Goal: Task Accomplishment & Management: Contribute content

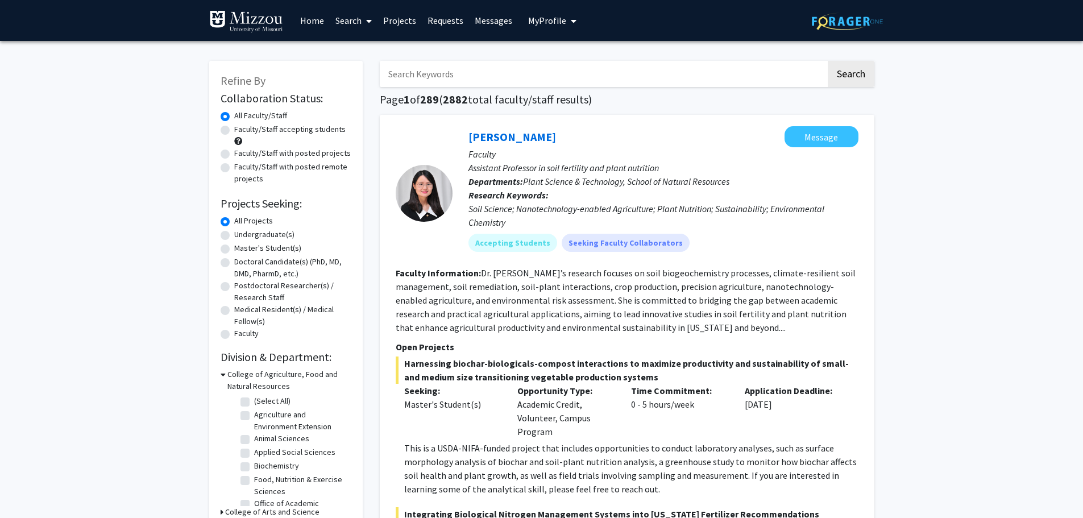
click at [541, 18] on span "My Profile" at bounding box center [547, 20] width 38 height 11
click at [580, 64] on span "View Profile" at bounding box center [598, 65] width 69 height 13
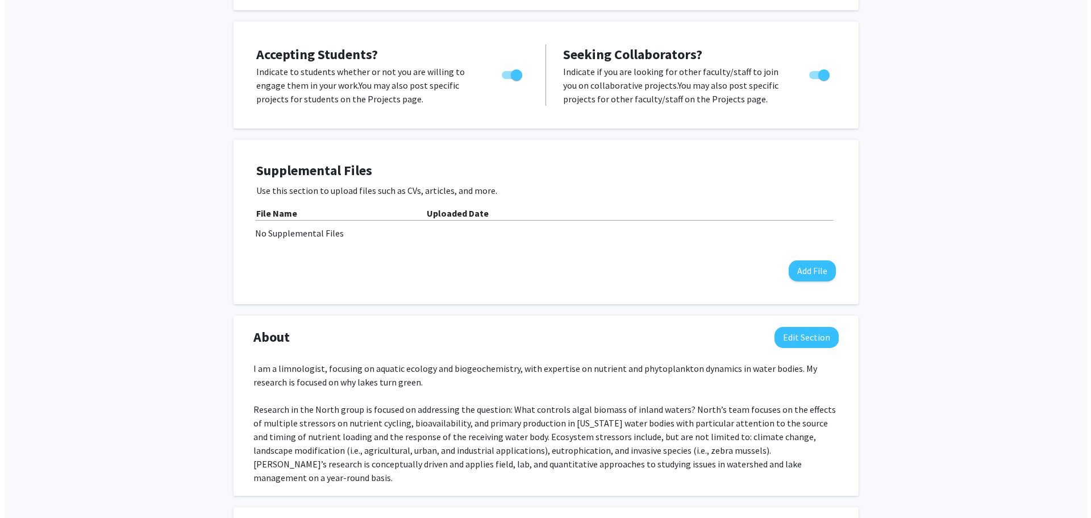
scroll to position [206, 0]
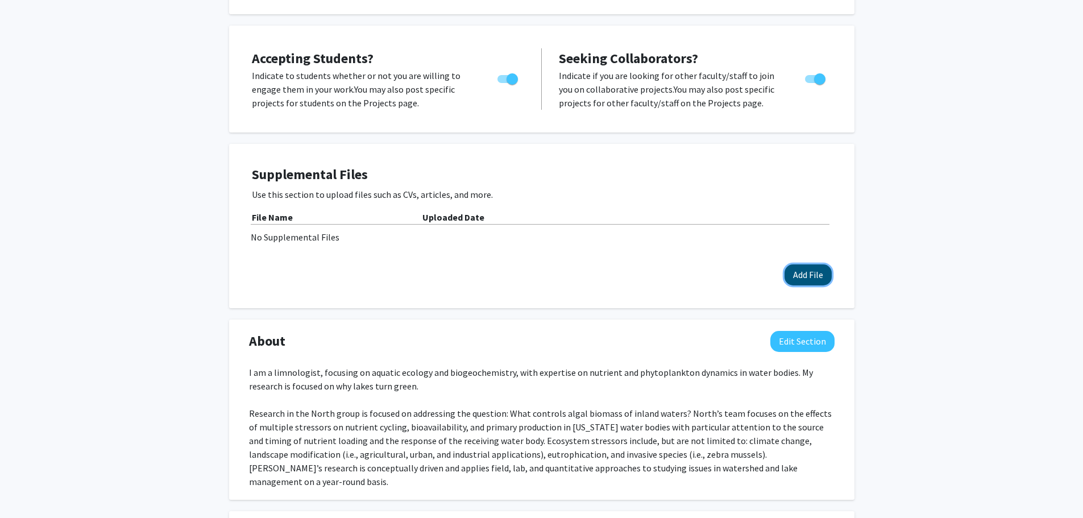
click at [816, 274] on button "Add File" at bounding box center [807, 274] width 47 height 21
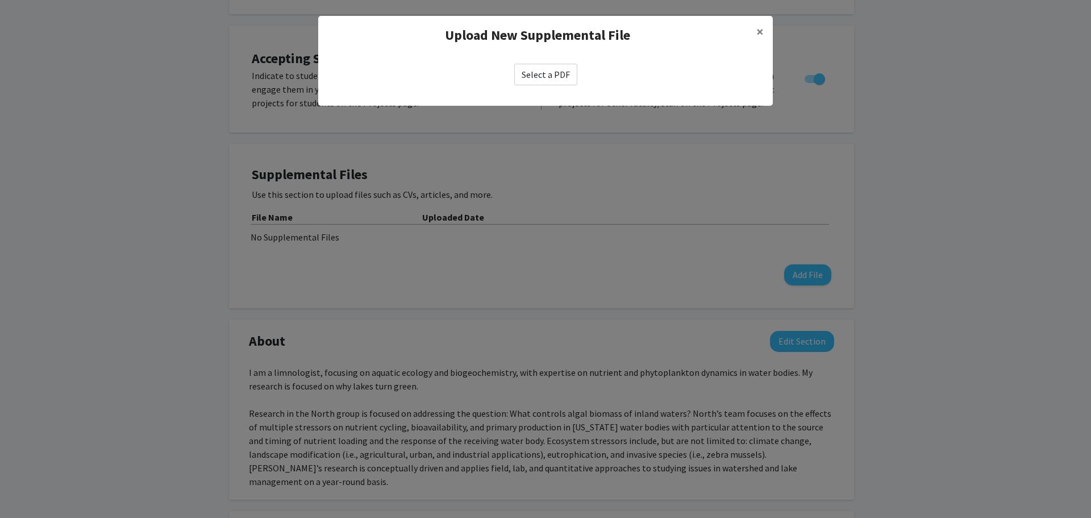
click at [552, 73] on label "Select a PDF" at bounding box center [545, 75] width 63 height 22
click at [0, 0] on input "Select a PDF" at bounding box center [0, 0] width 0 height 0
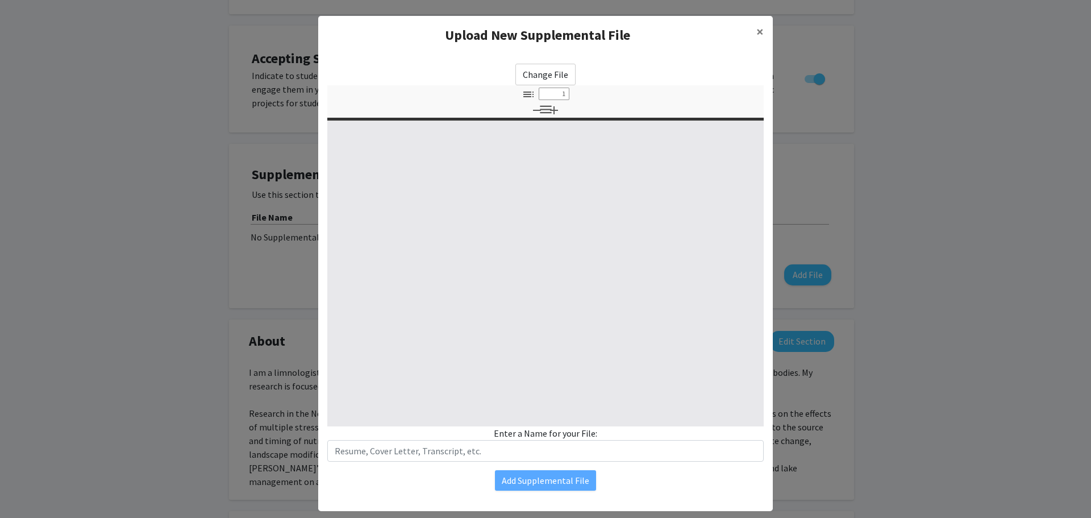
select select "custom"
type input "0"
select select "custom"
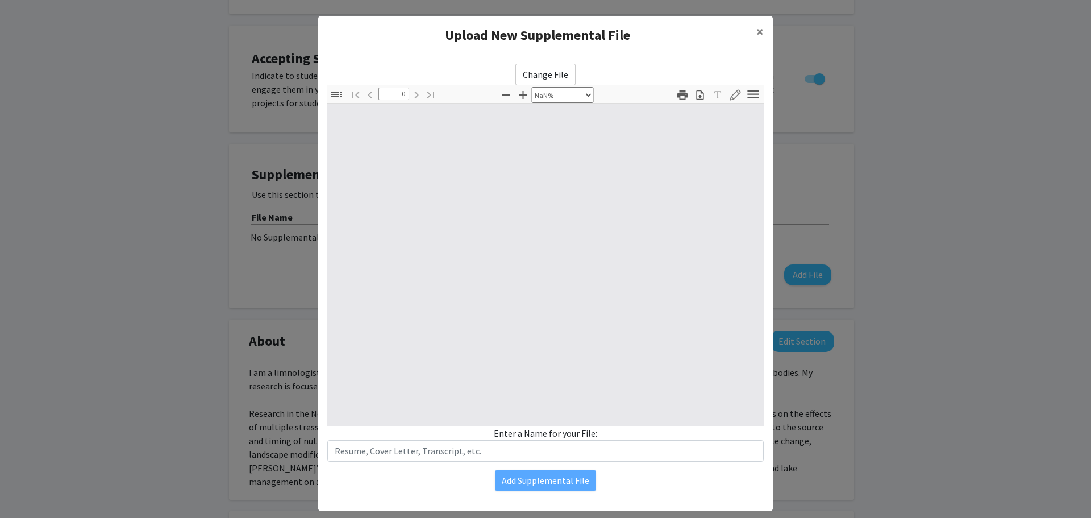
type input "1"
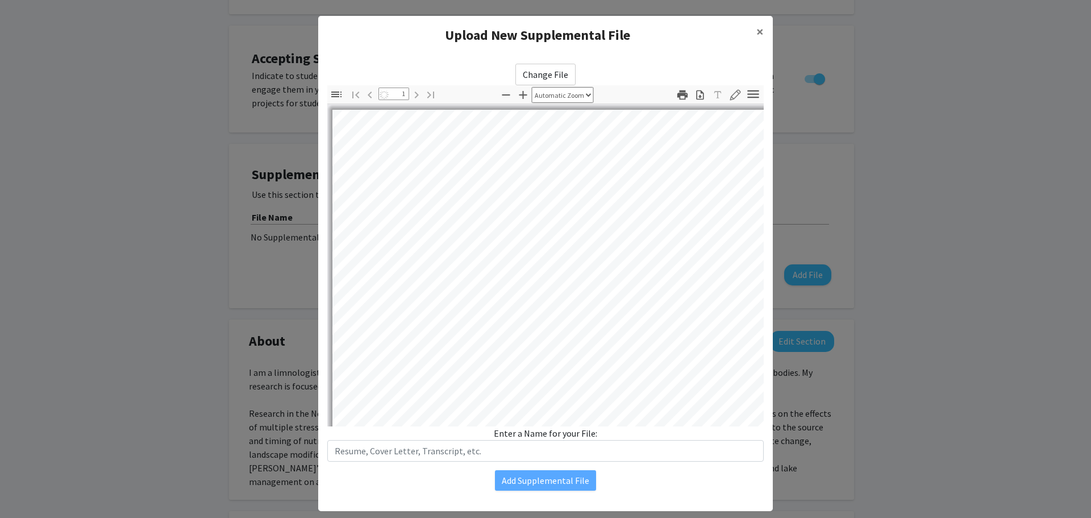
select select "auto"
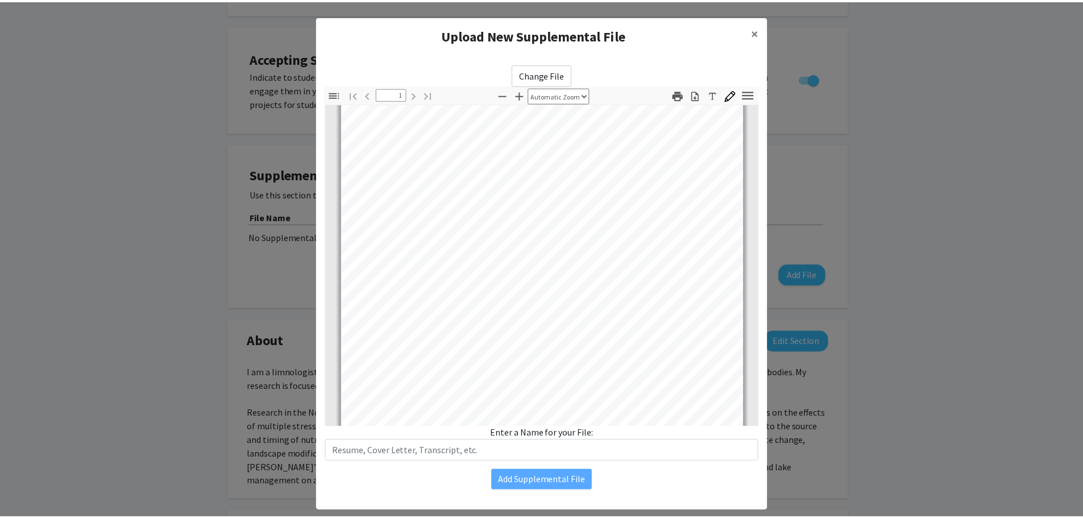
scroll to position [213, 0]
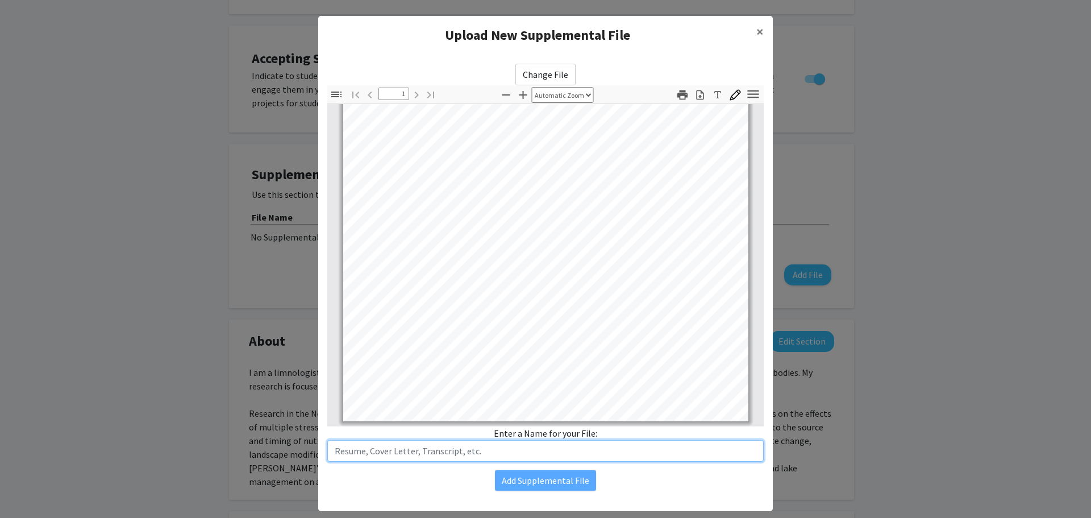
click at [442, 452] on input "text" at bounding box center [545, 451] width 437 height 22
type input "Job Posting"
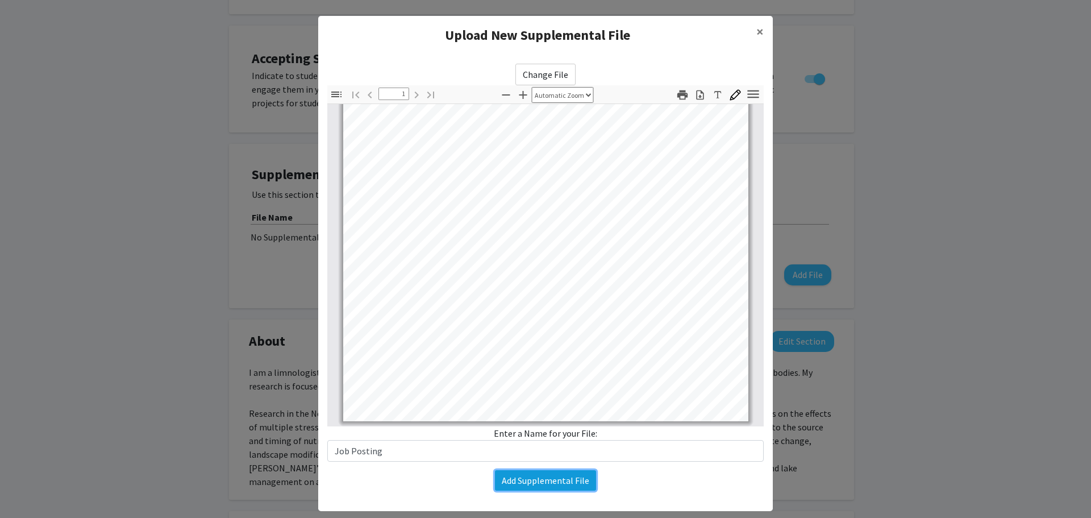
click at [505, 483] on button "Add Supplemental File" at bounding box center [545, 480] width 101 height 20
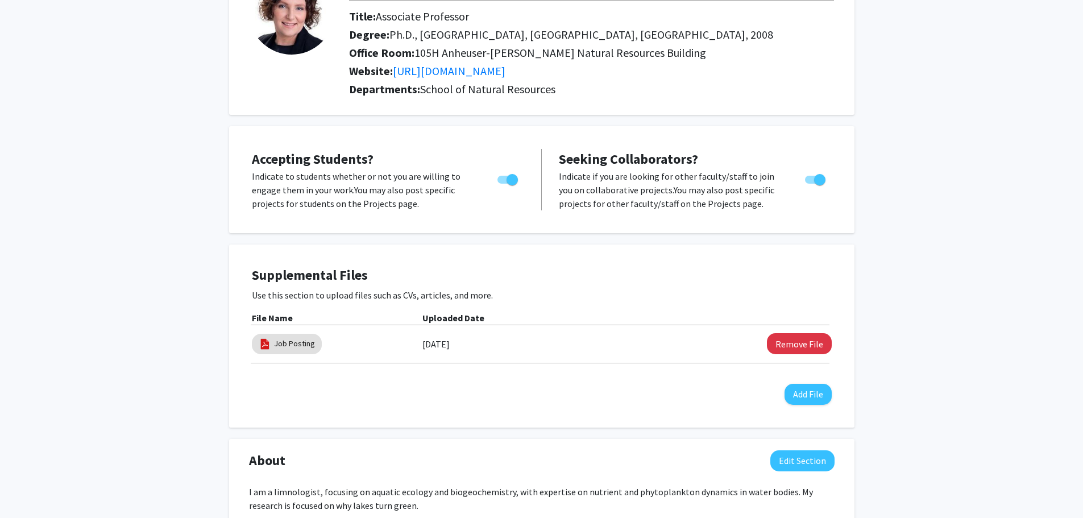
scroll to position [0, 0]
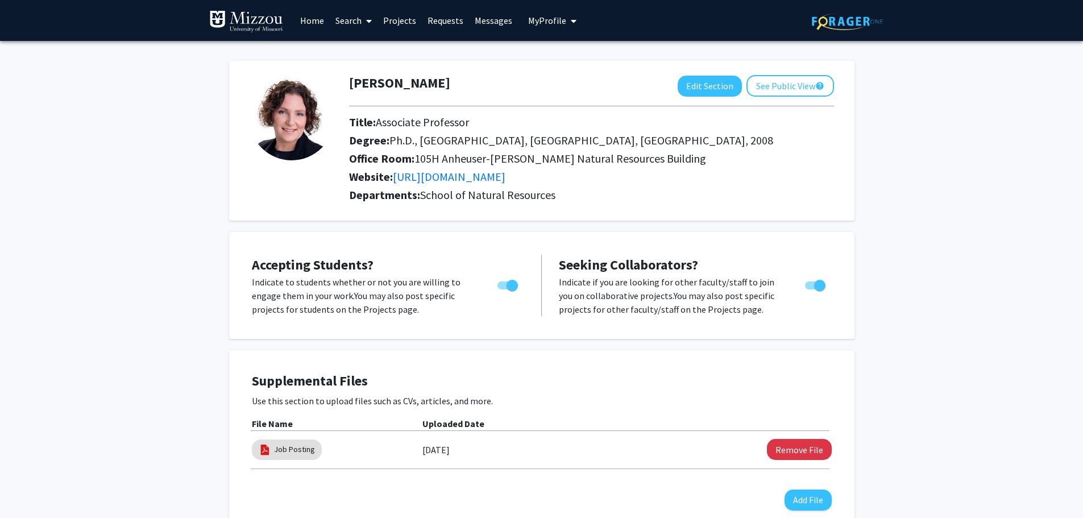
click at [315, 20] on link "Home" at bounding box center [311, 21] width 35 height 40
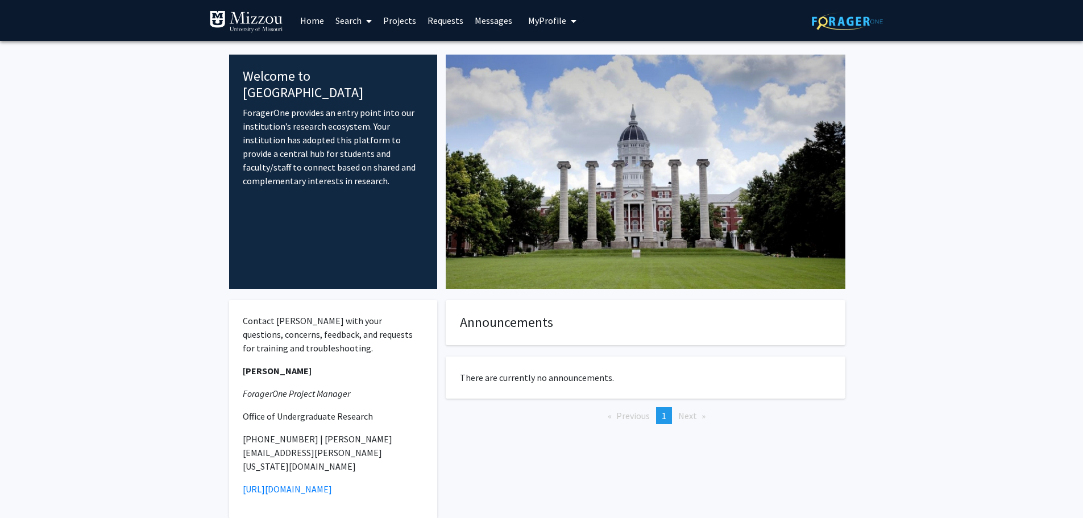
click at [404, 21] on link "Projects" at bounding box center [399, 21] width 44 height 40
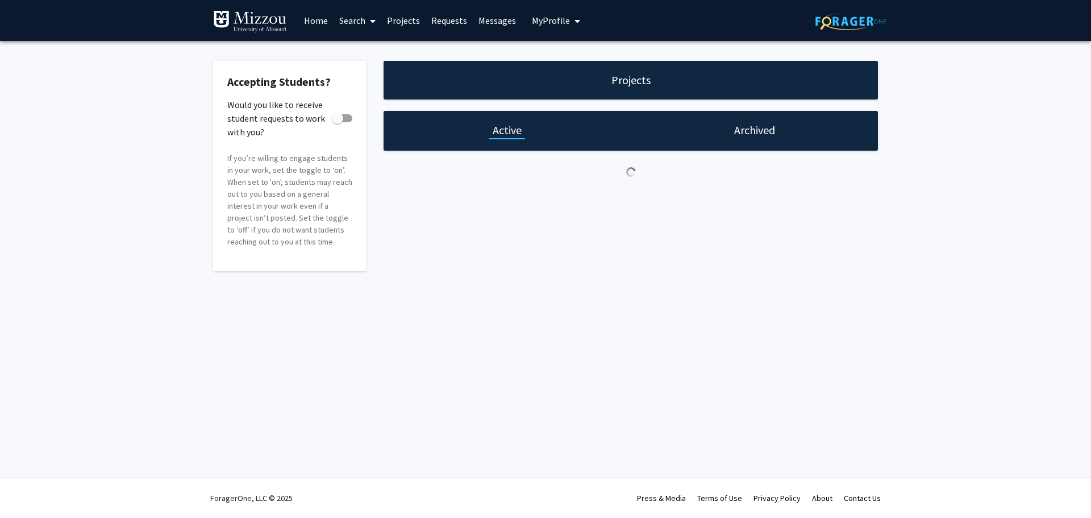
checkbox input "true"
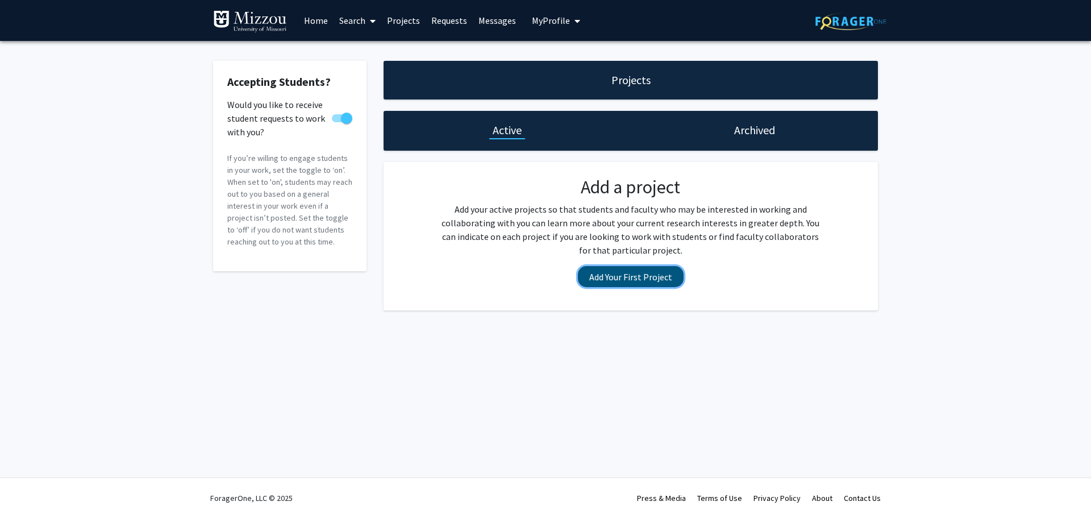
click at [633, 280] on button "Add Your First Project" at bounding box center [631, 276] width 106 height 21
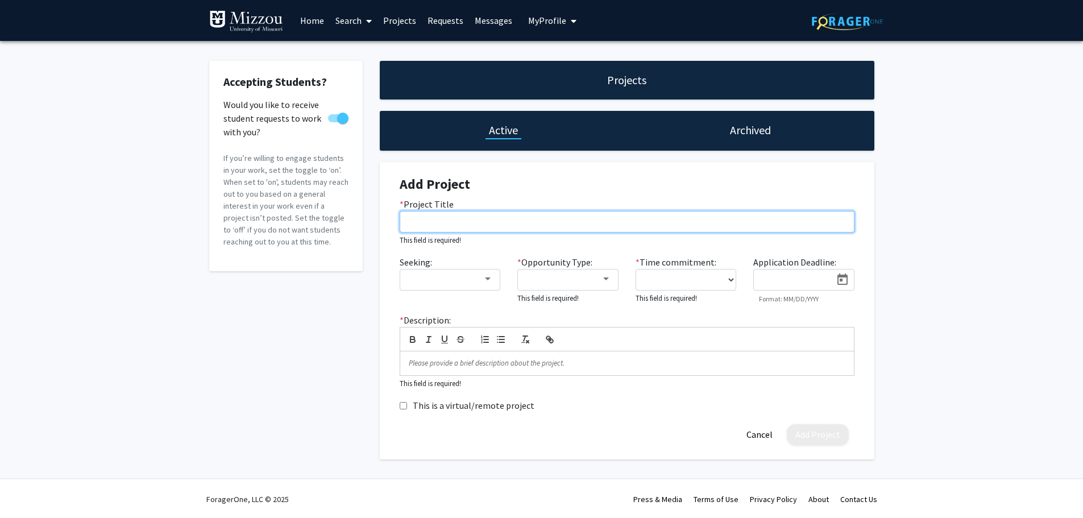
click at [467, 225] on input "* Project Title" at bounding box center [627, 222] width 455 height 22
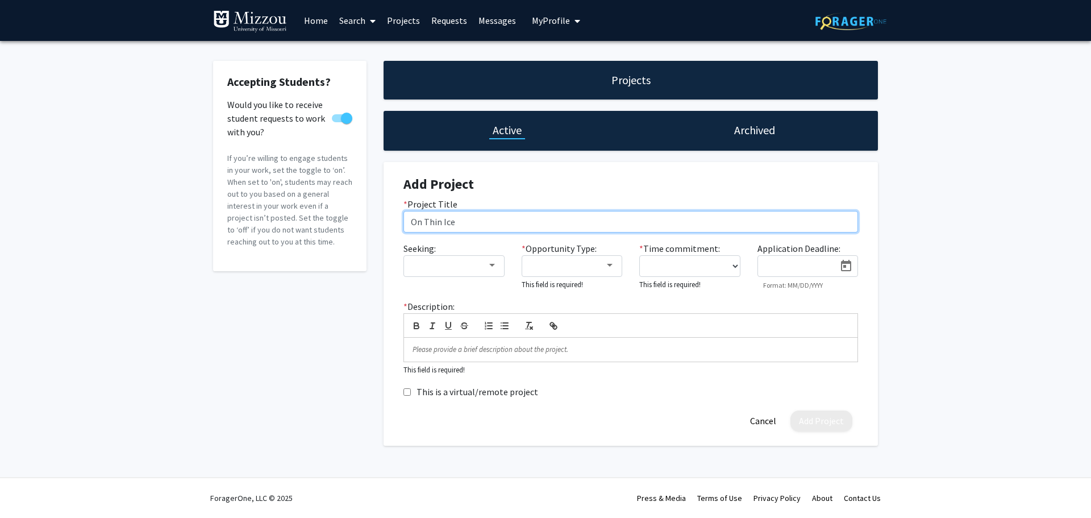
type input "On Thin Ice"
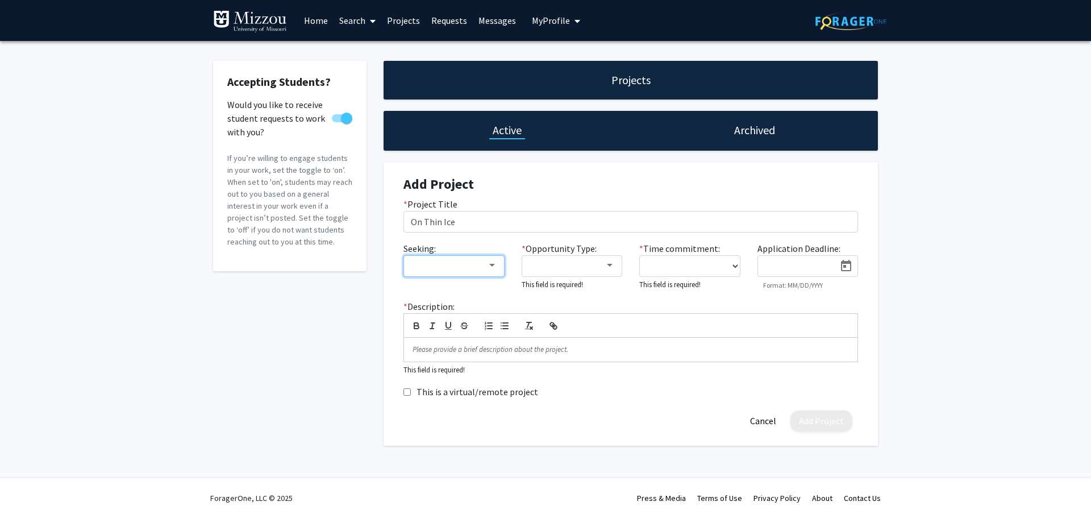
click at [476, 276] on mat-select at bounding box center [454, 266] width 101 height 22
click at [475, 268] on div at bounding box center [449, 266] width 76 height 14
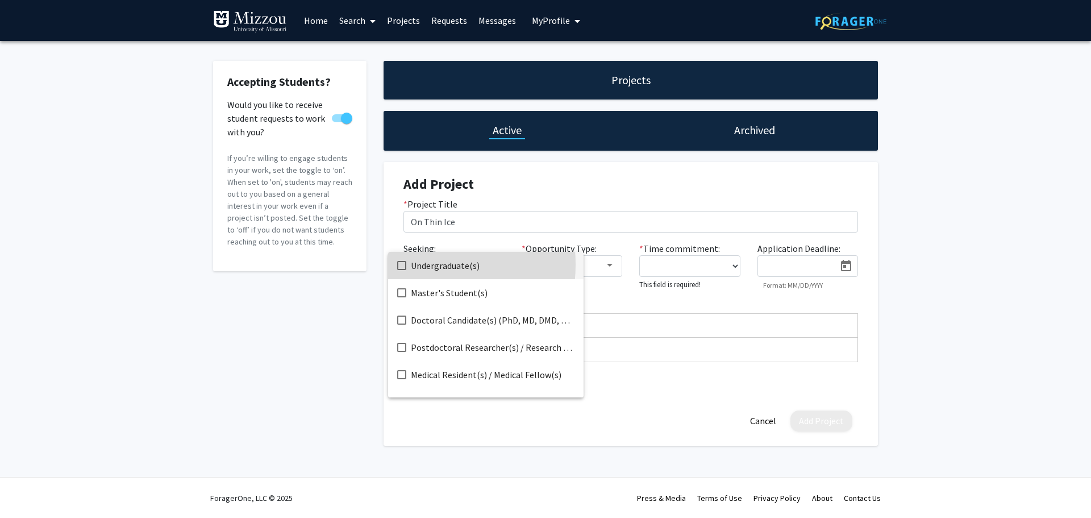
click at [405, 264] on mat-pseudo-checkbox at bounding box center [401, 265] width 9 height 9
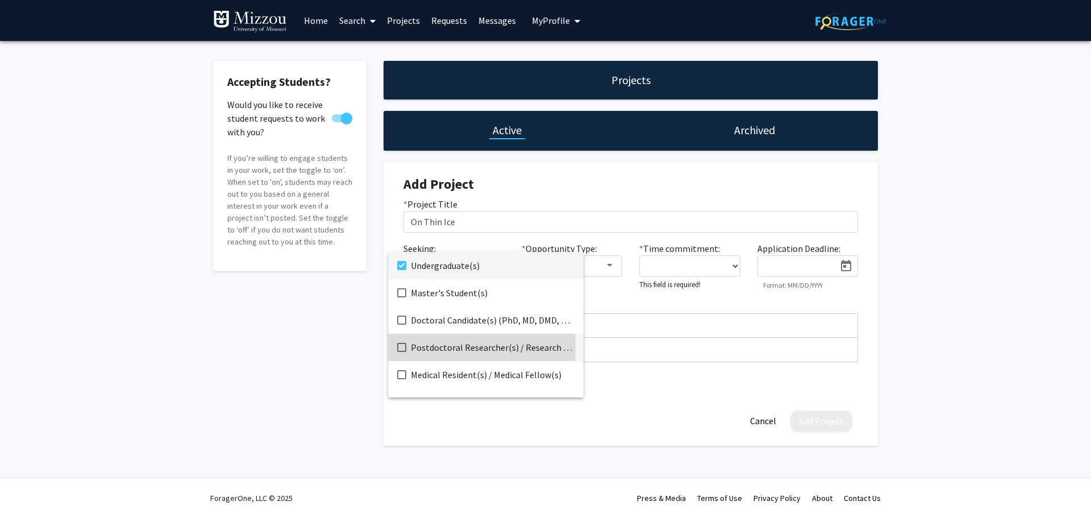
click at [402, 345] on mat-pseudo-checkbox at bounding box center [401, 347] width 9 height 9
click at [308, 348] on div at bounding box center [545, 259] width 1091 height 518
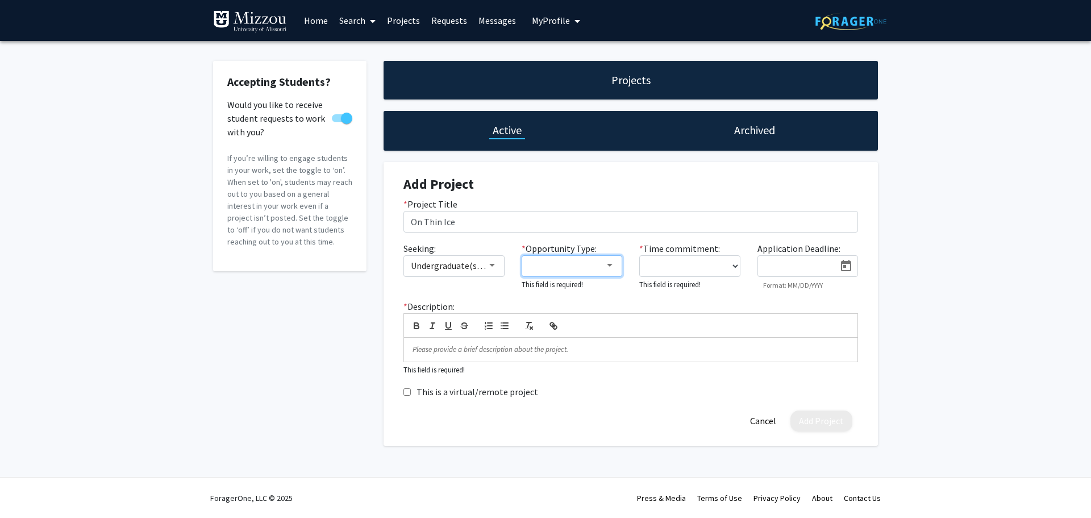
click at [613, 262] on div at bounding box center [610, 265] width 10 height 9
click at [528, 264] on mat-option "Paid" at bounding box center [574, 265] width 136 height 27
click at [285, 344] on div at bounding box center [545, 259] width 1091 height 518
click at [715, 266] on select "0 - 5 hours/week 5 - 10 hours/week 10 - 15 hours/week 15 - 20 hours/week 20 - 3…" at bounding box center [689, 266] width 101 height 22
select select "10 - 15"
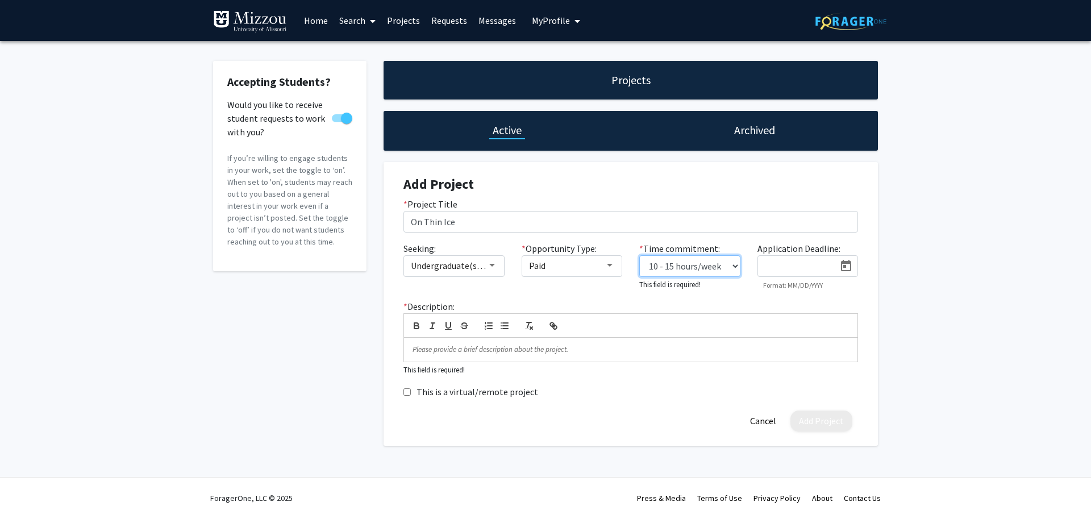
click at [639, 255] on select "0 - 5 hours/week 5 - 10 hours/week 10 - 15 hours/week 15 - 20 hours/week 20 - 3…" at bounding box center [689, 266] width 101 height 22
click at [854, 267] on button "Open calendar" at bounding box center [846, 266] width 23 height 20
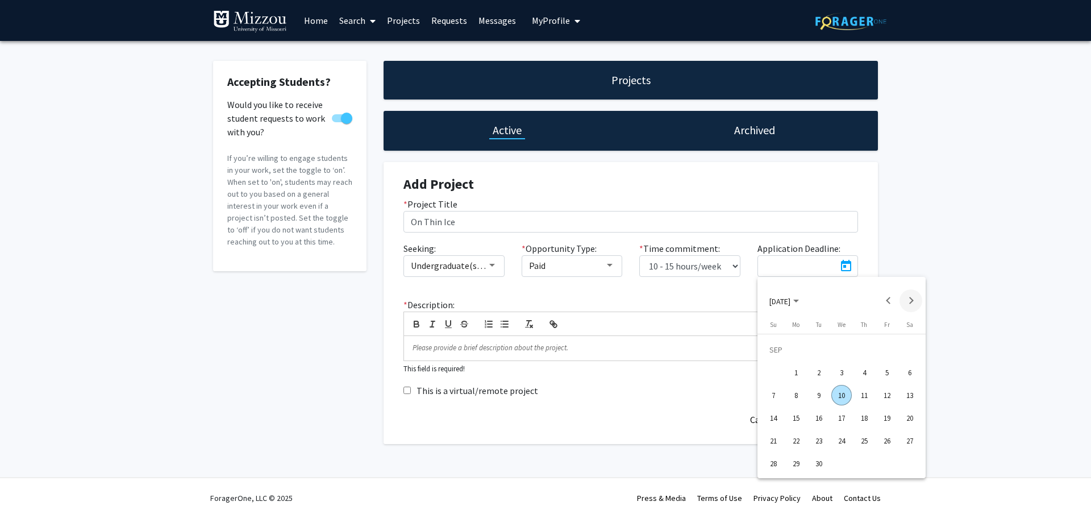
click at [913, 299] on button "Next month" at bounding box center [911, 300] width 23 height 23
click at [845, 351] on div "1" at bounding box center [842, 349] width 20 height 20
type input "[DATE]"
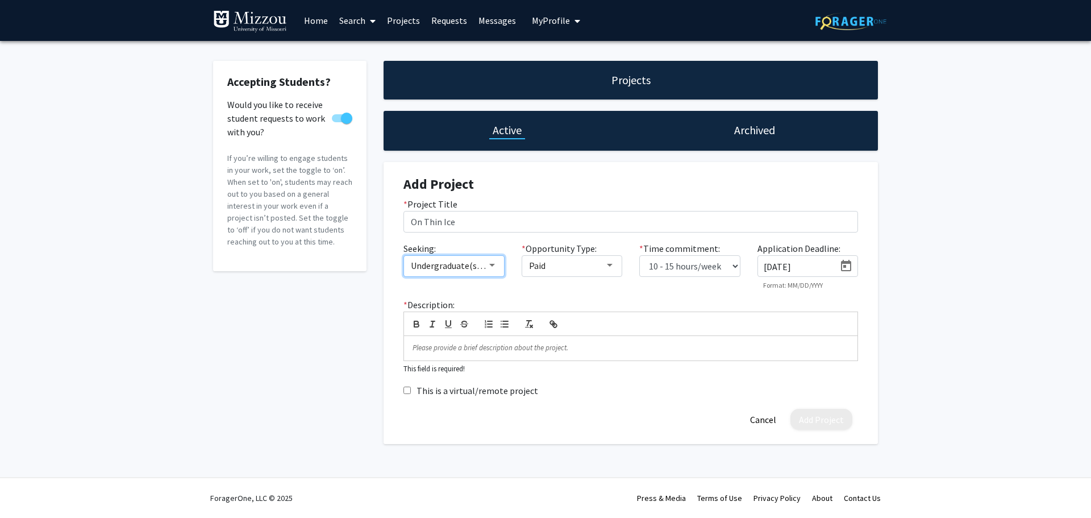
click at [494, 268] on div at bounding box center [492, 265] width 10 height 9
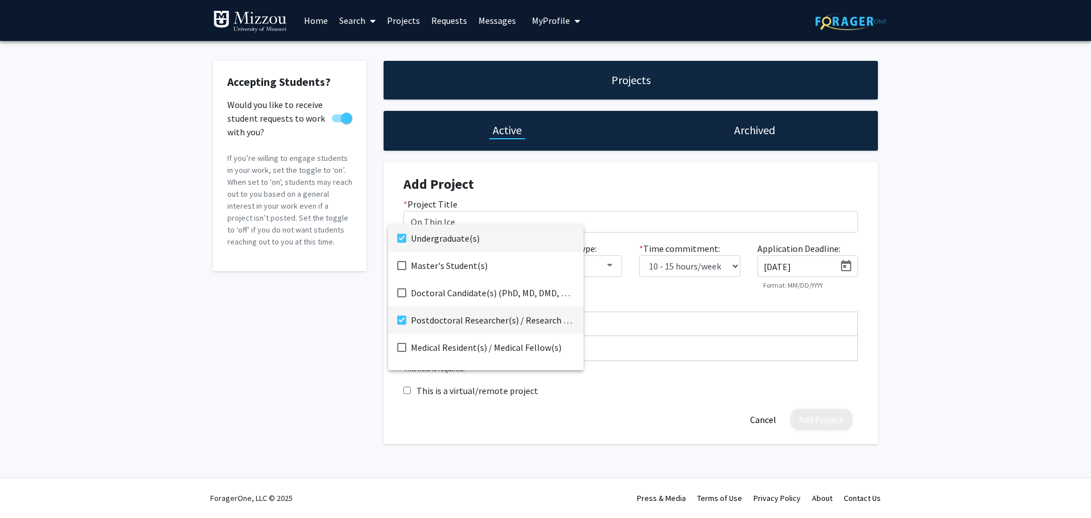
click at [406, 320] on mat-option "Postdoctoral Researcher(s) / Research Staff" at bounding box center [486, 319] width 196 height 27
click at [280, 339] on div at bounding box center [545, 259] width 1091 height 518
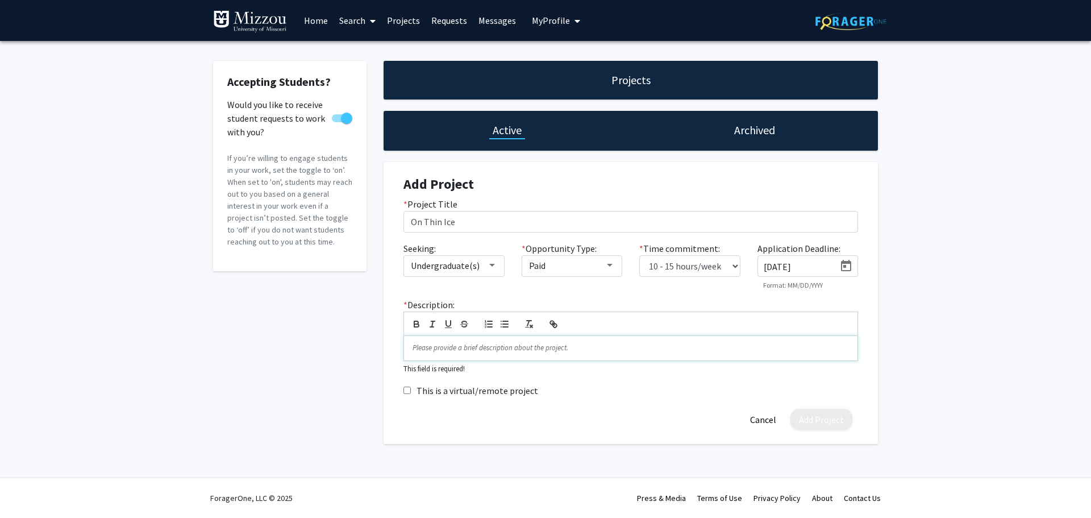
click at [454, 346] on p at bounding box center [631, 348] width 437 height 10
click at [558, 325] on icon "button" at bounding box center [553, 324] width 10 height 10
click at [555, 322] on icon "button" at bounding box center [553, 324] width 10 height 10
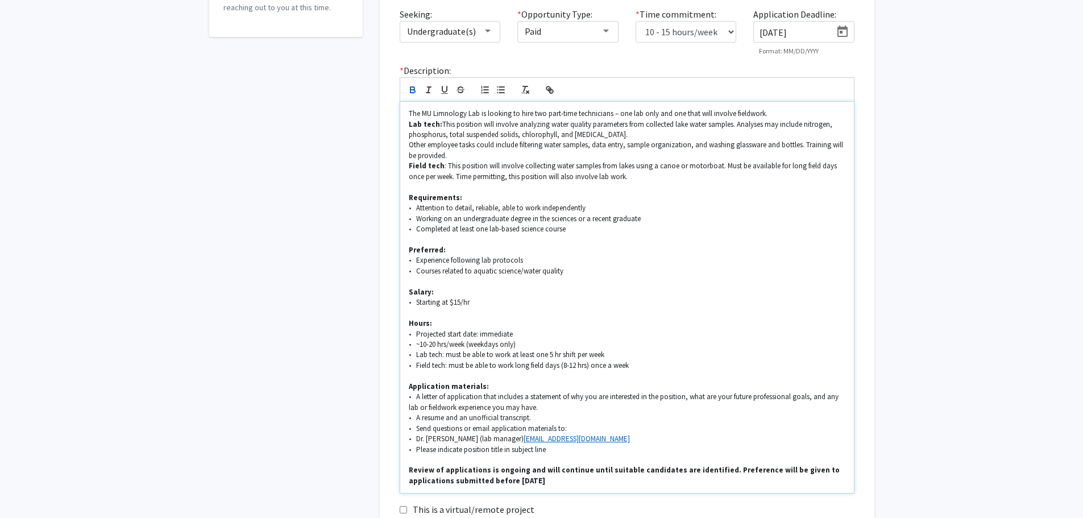
scroll to position [339, 0]
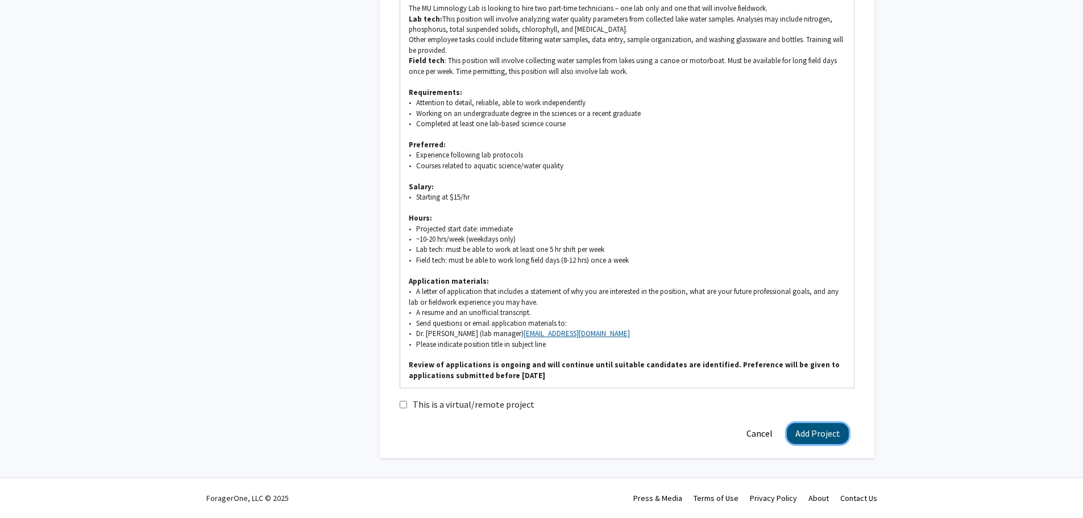
click at [826, 431] on button "Add Project" at bounding box center [818, 433] width 62 height 21
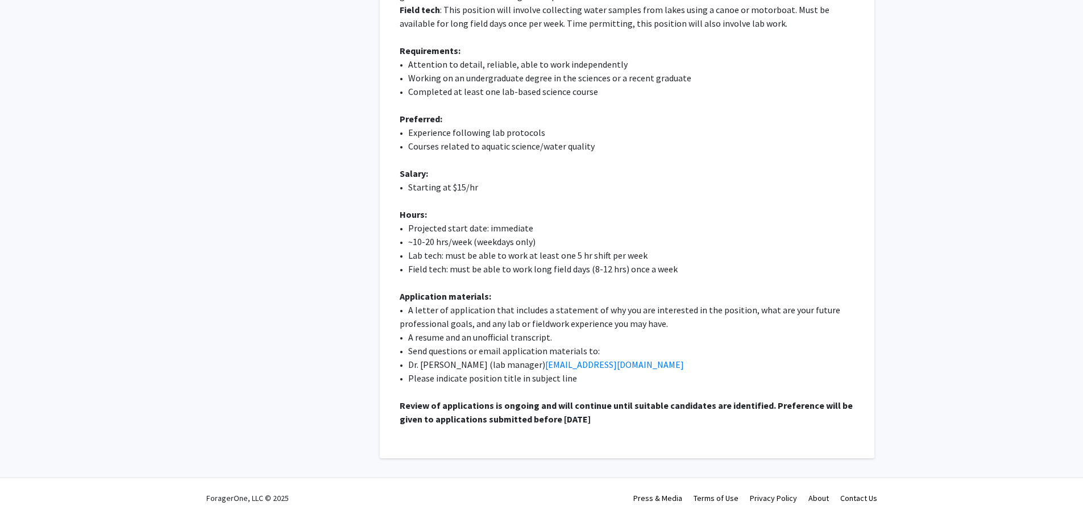
scroll to position [0, 0]
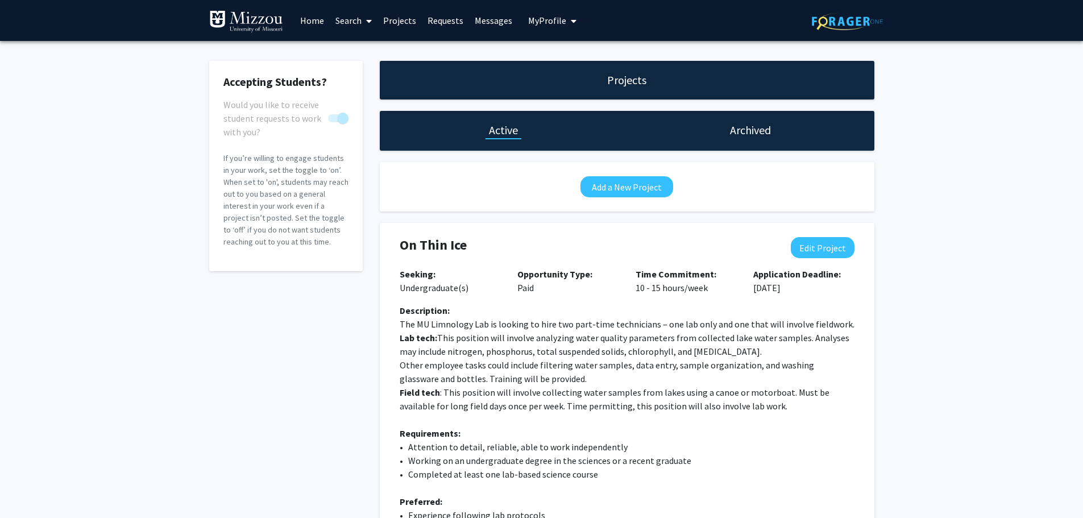
click at [447, 20] on link "Requests" at bounding box center [445, 21] width 47 height 40
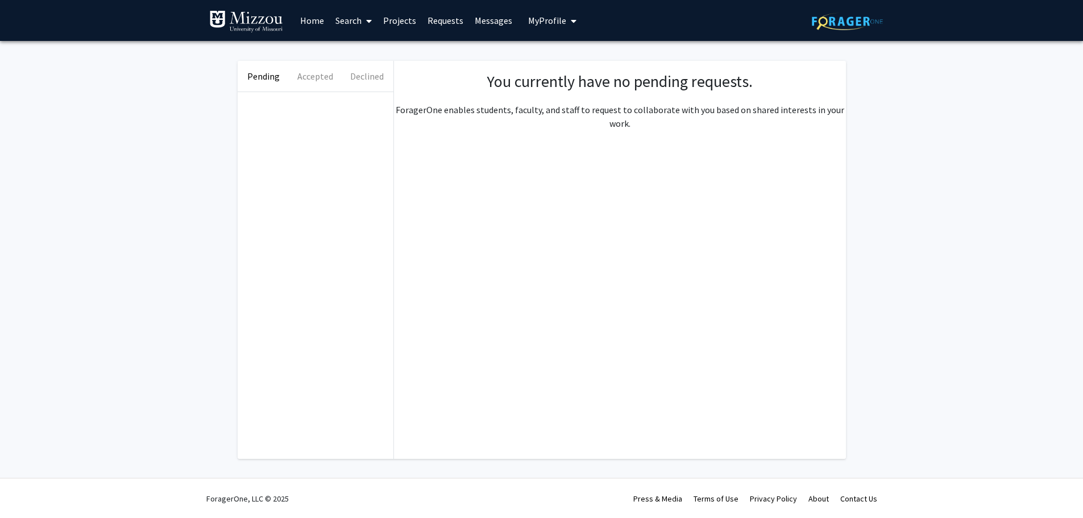
click at [492, 19] on link "Messages" at bounding box center [493, 21] width 49 height 40
